Goal: Information Seeking & Learning: Learn about a topic

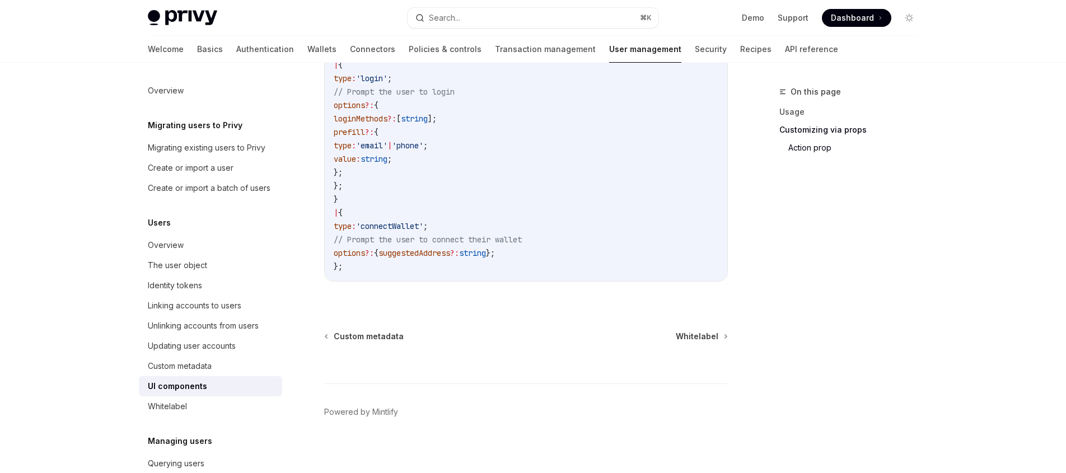
scroll to position [2037, 0]
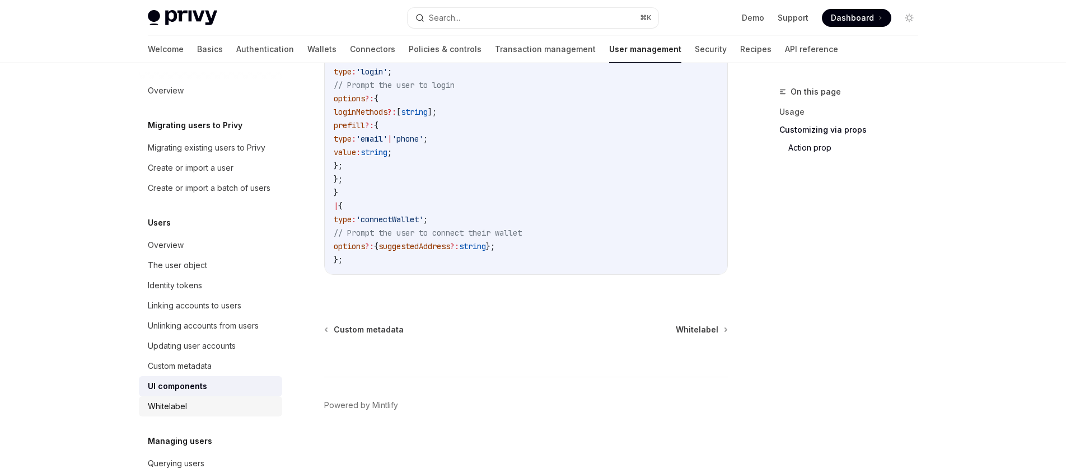
click at [169, 410] on div "Whitelabel" at bounding box center [167, 406] width 39 height 13
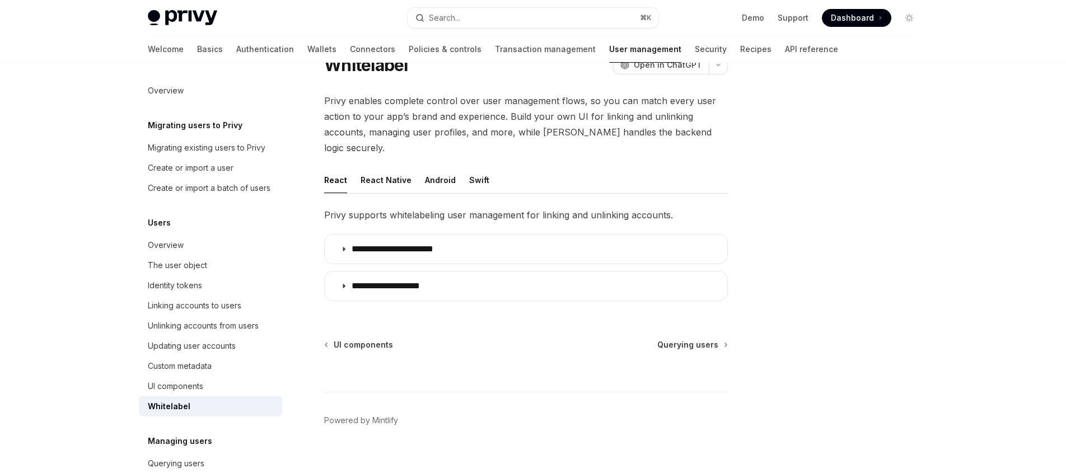
click at [702, 48] on div "Welcome Basics Authentication Wallets Connectors Policies & controls Transactio…" at bounding box center [493, 49] width 690 height 27
click at [740, 49] on link "Recipes" at bounding box center [755, 49] width 31 height 27
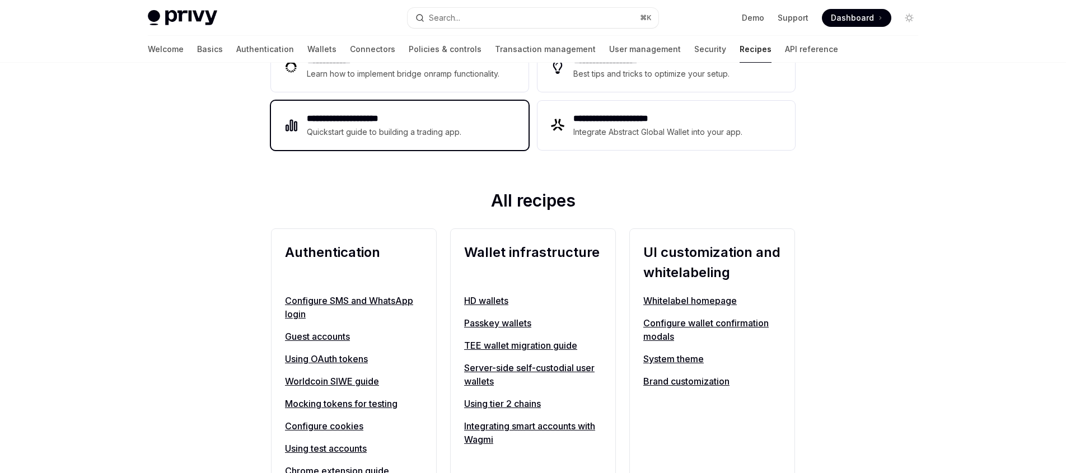
scroll to position [275, 0]
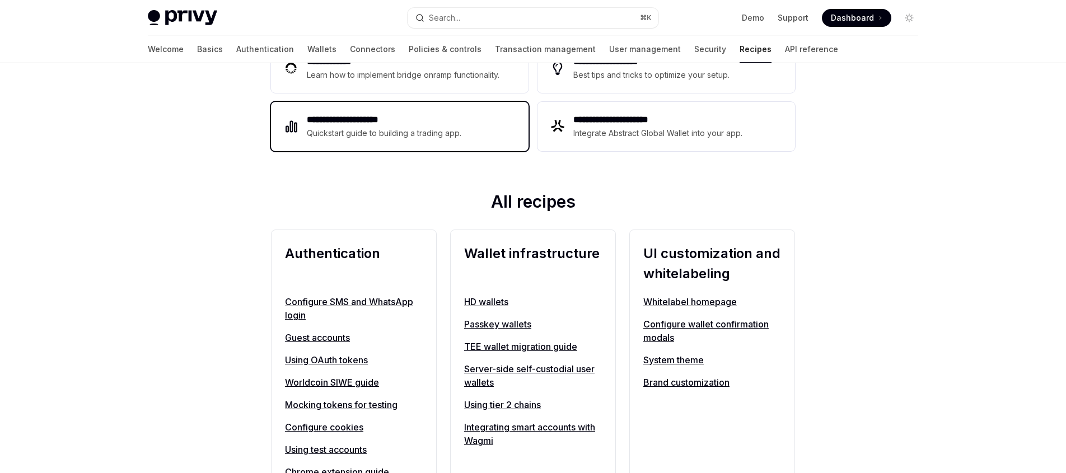
click at [359, 122] on h2 "**********" at bounding box center [384, 119] width 155 height 13
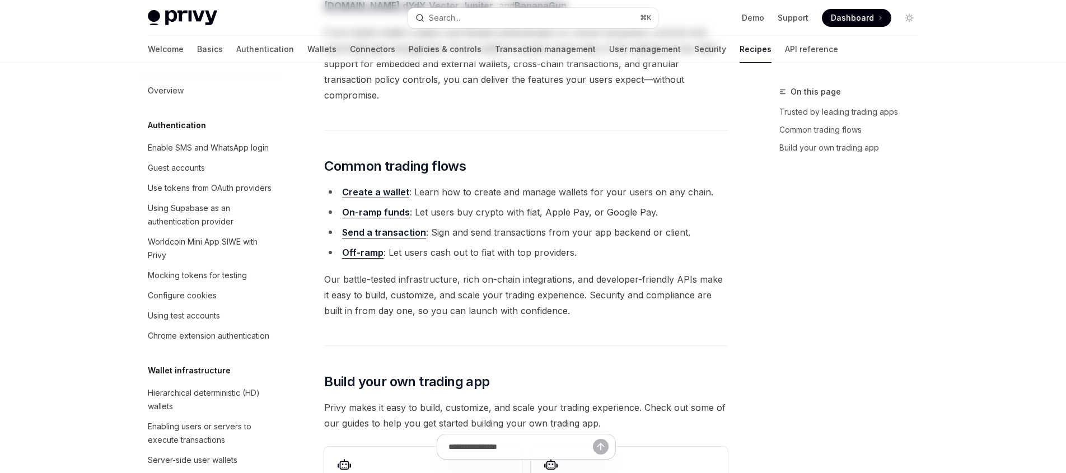
type textarea "*"
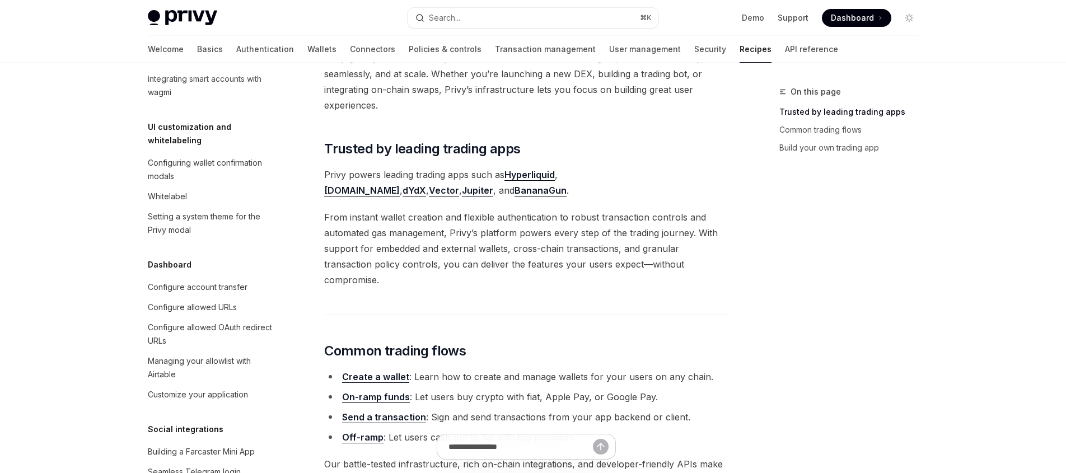
scroll to position [526, 0]
